Goal: Transaction & Acquisition: Purchase product/service

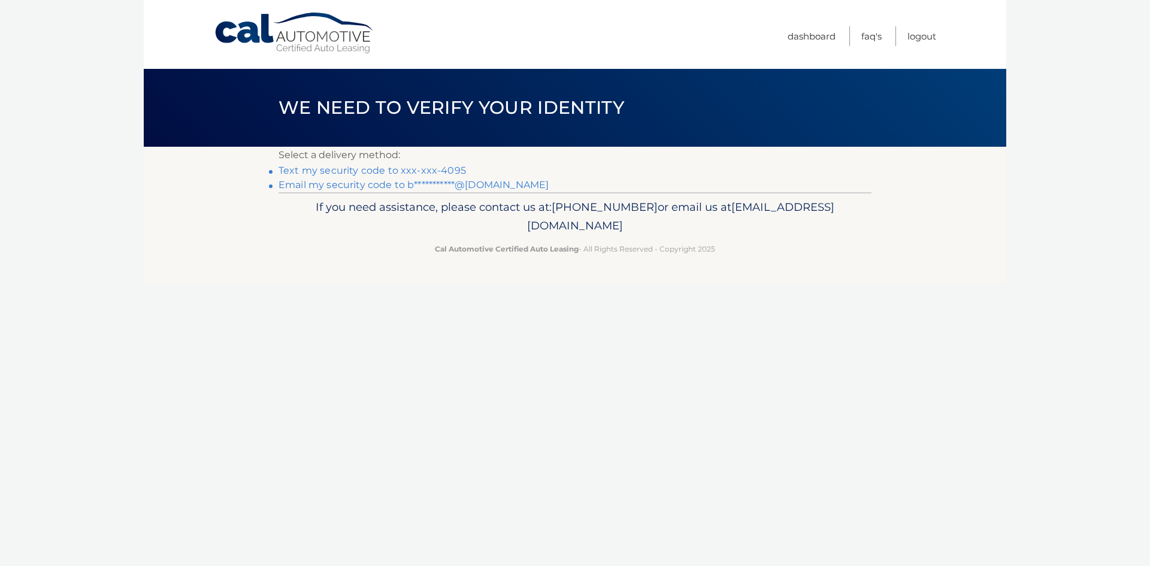
click at [388, 172] on link "Text my security code to xxx-xxx-4095" at bounding box center [372, 170] width 187 height 11
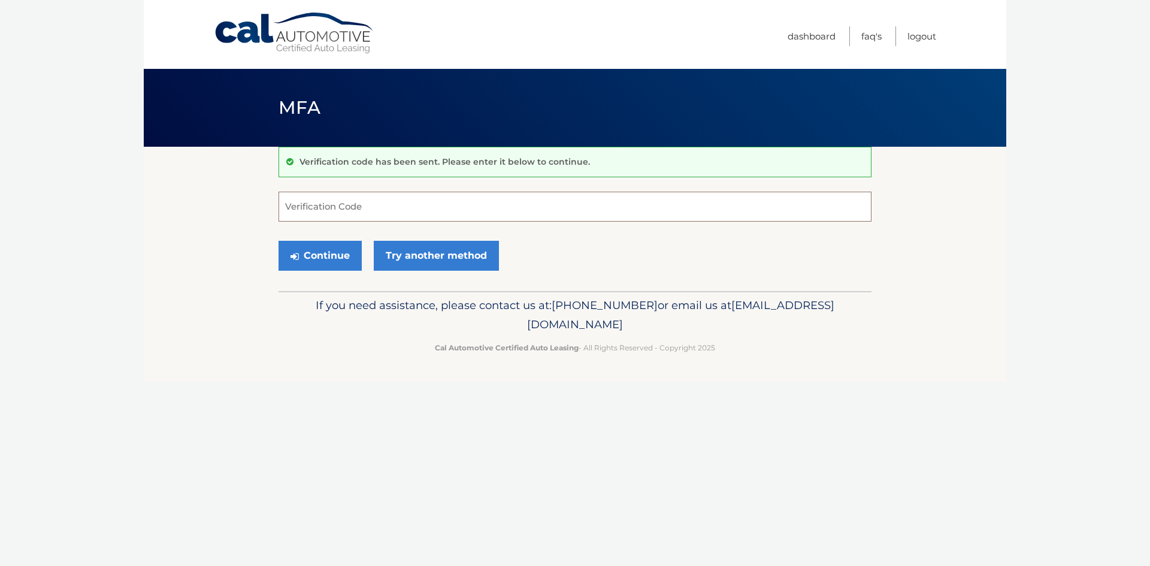
click at [367, 203] on input "Verification Code" at bounding box center [575, 207] width 593 height 30
type input "131341"
click at [331, 249] on button "Continue" at bounding box center [320, 256] width 83 height 30
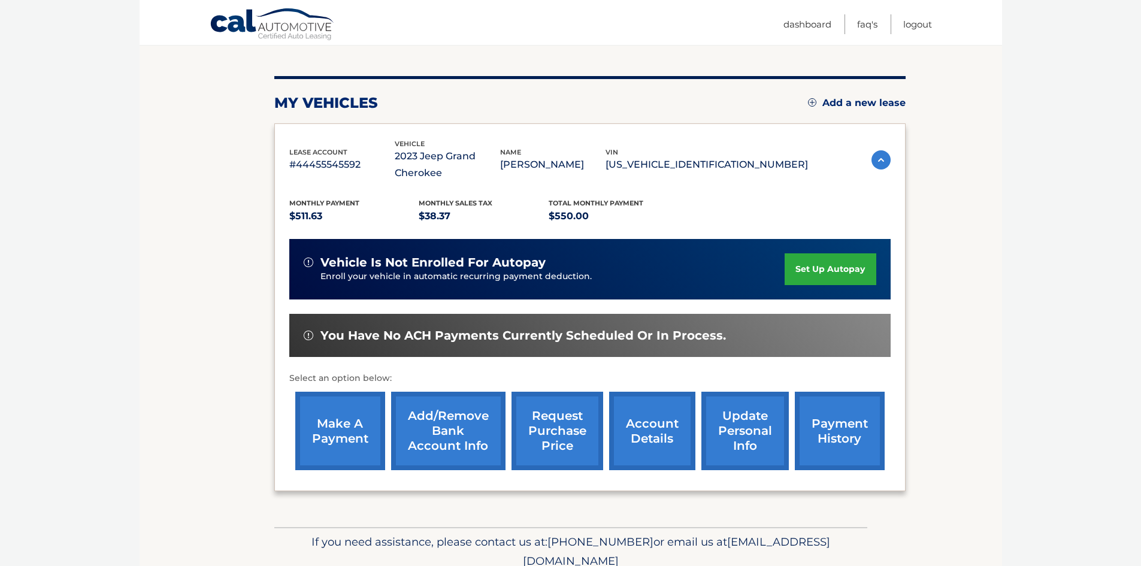
scroll to position [177, 0]
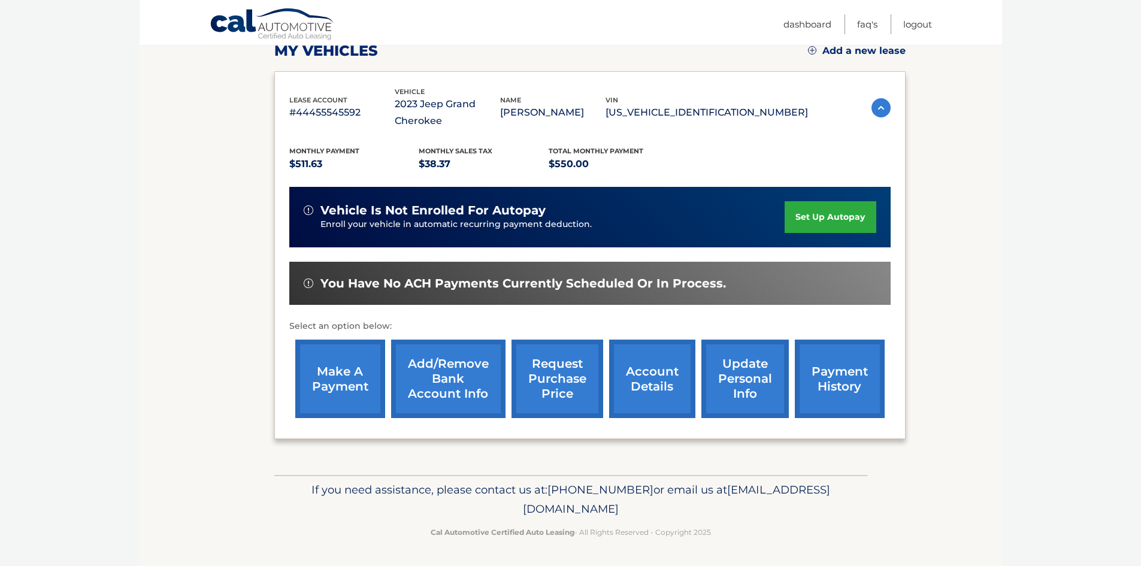
click at [333, 373] on link "make a payment" at bounding box center [340, 379] width 90 height 78
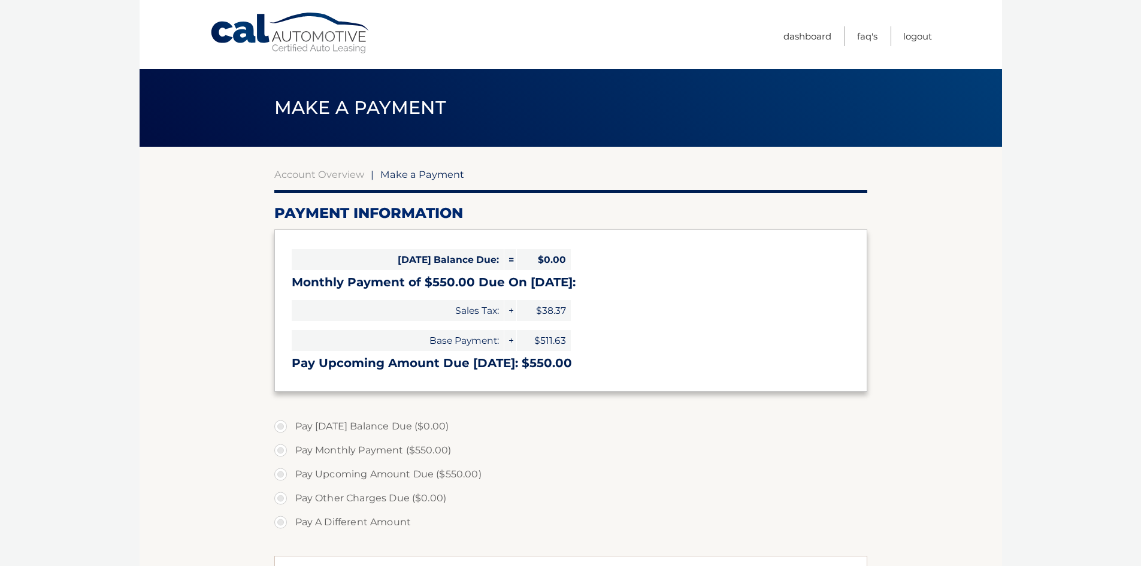
select select "ZjliMTFjMTItYjEwZi00NTM5LTllODItM2FiZGYwNjFmYjBk"
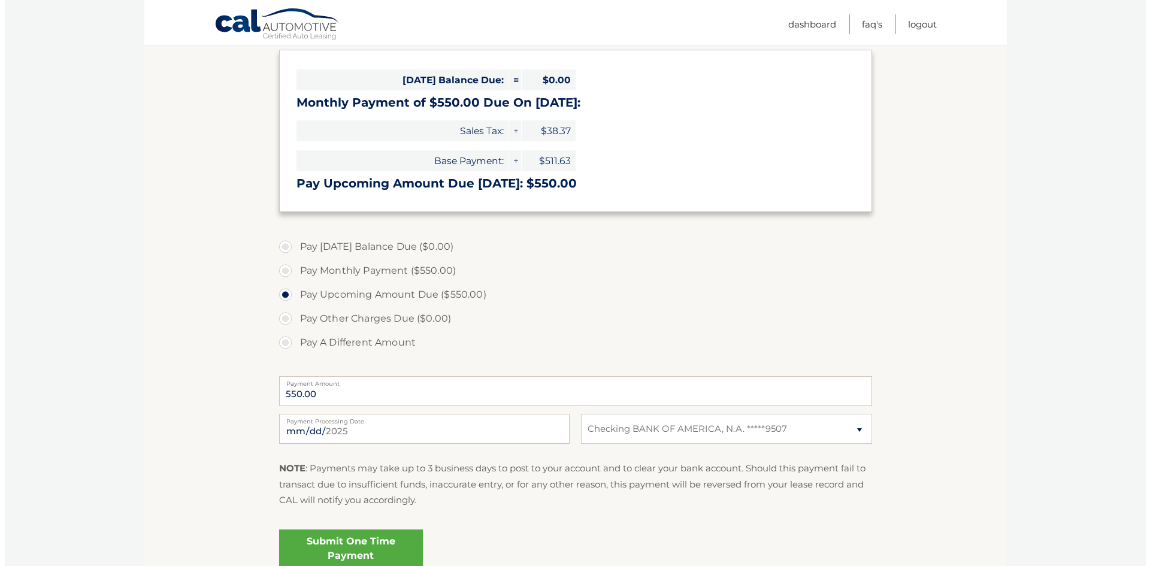
scroll to position [240, 0]
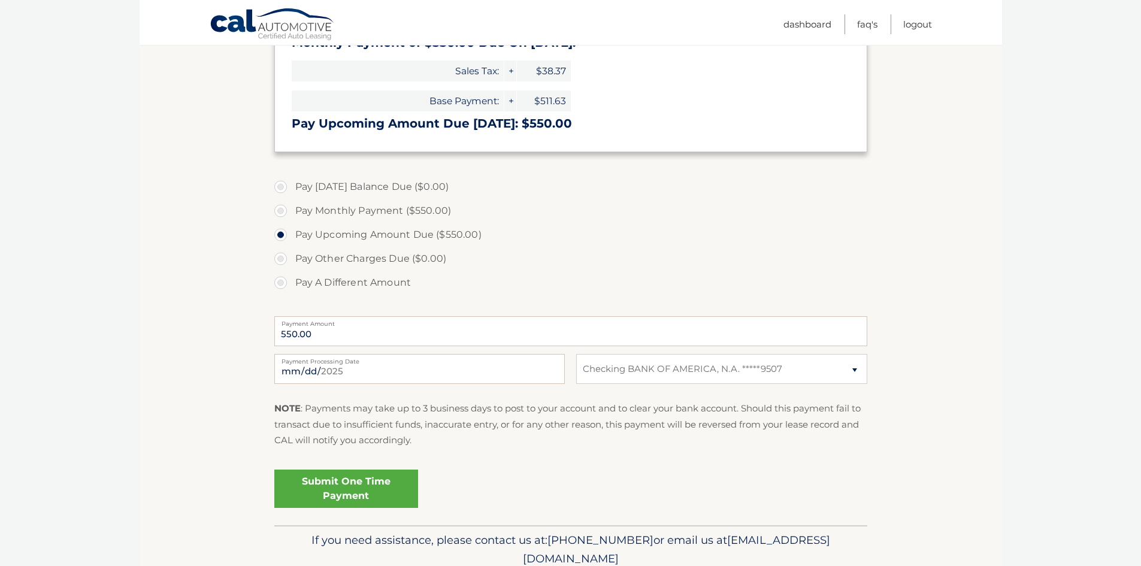
click at [328, 485] on link "Submit One Time Payment" at bounding box center [346, 489] width 144 height 38
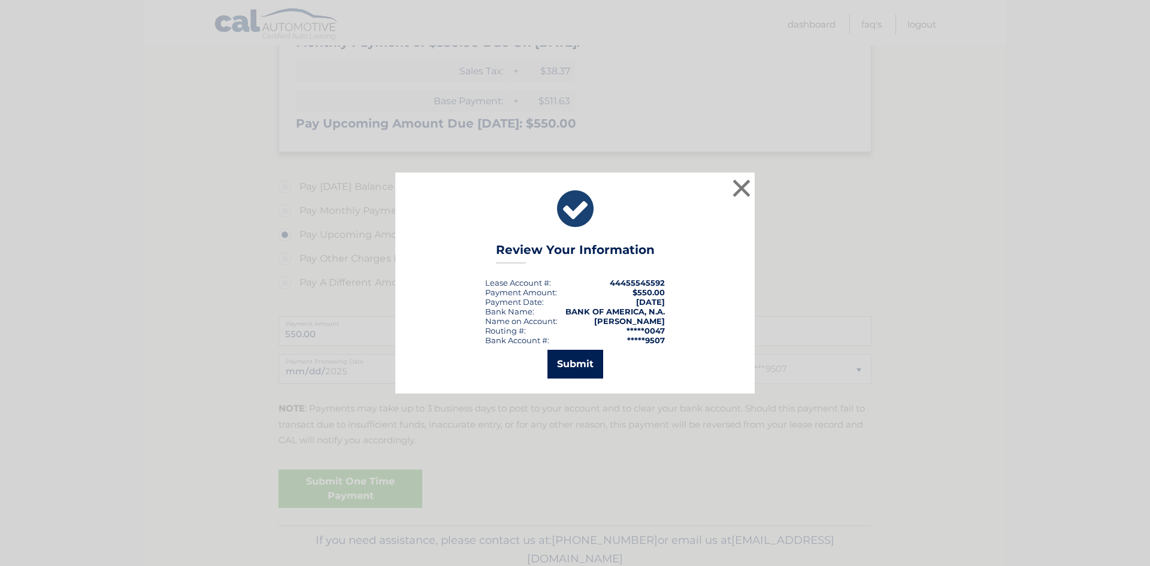
click at [571, 355] on button "Submit" at bounding box center [575, 364] width 56 height 29
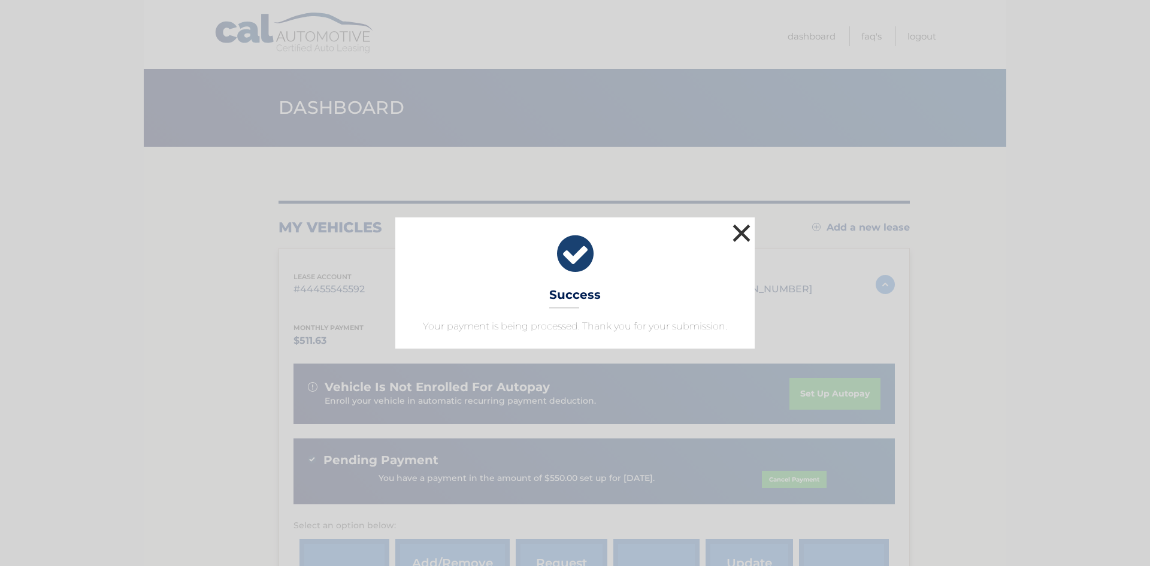
click at [736, 230] on button "×" at bounding box center [742, 233] width 24 height 24
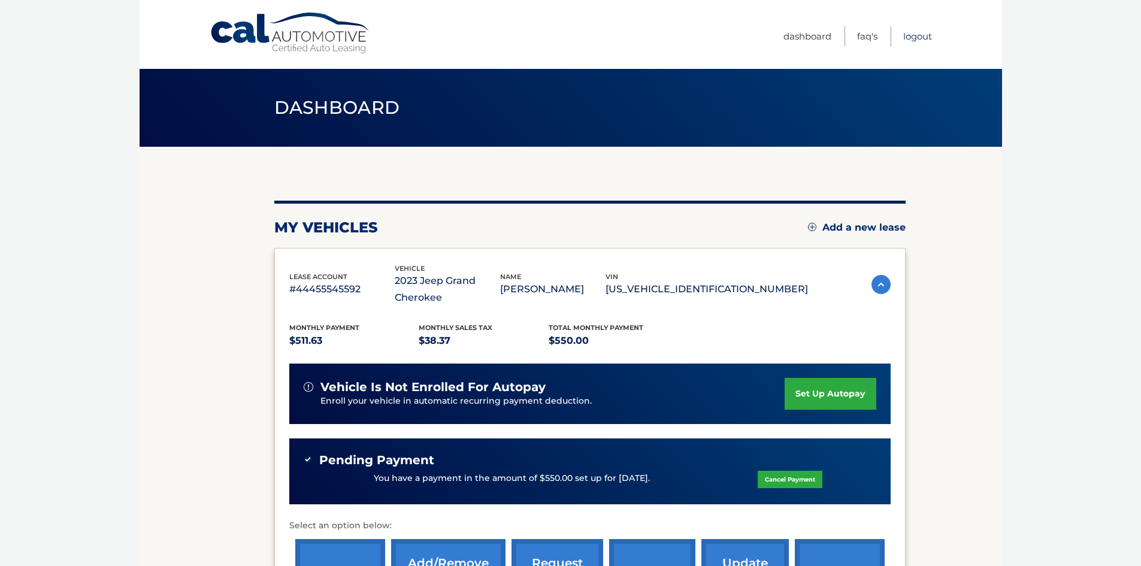
click at [919, 34] on link "Logout" at bounding box center [917, 36] width 29 height 20
